Goal: Task Accomplishment & Management: Use online tool/utility

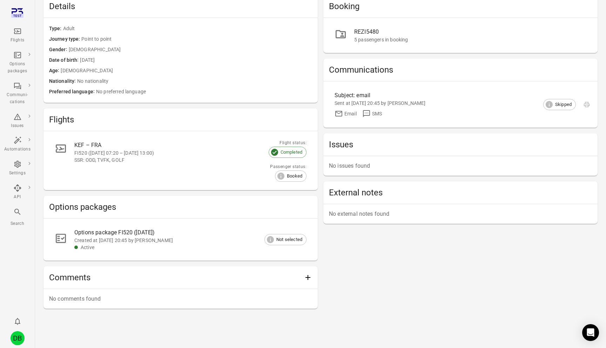
scroll to position [67, 0]
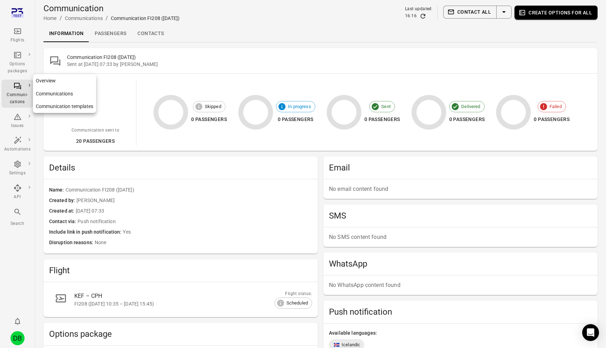
click at [8, 88] on div "Communi-cations" at bounding box center [17, 94] width 26 height 24
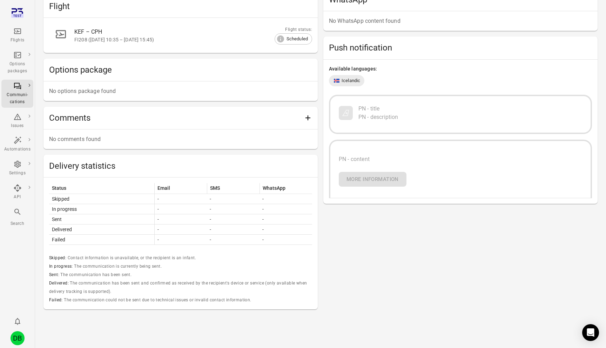
scroll to position [265, 0]
click at [310, 258] on div "Skipped: Contact information is unavailable, or the recipient is an infant." at bounding box center [180, 257] width 263 height 8
